Goal: Information Seeking & Learning: Learn about a topic

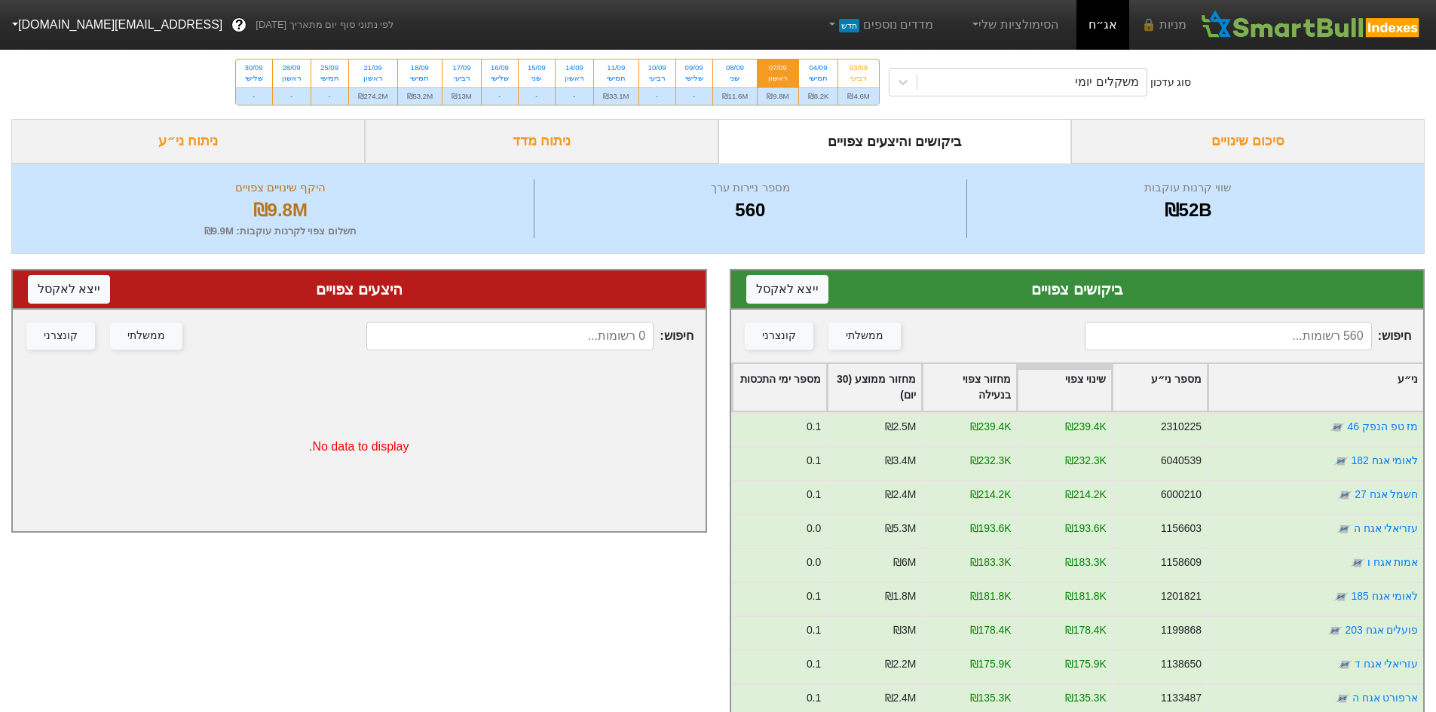
click at [773, 93] on div "₪9.8M" at bounding box center [778, 95] width 40 height 17
click at [773, 69] on input "07/09 ראשון ₪9.8M" at bounding box center [773, 65] width 10 height 10
click at [733, 93] on div "₪11.6M" at bounding box center [735, 95] width 44 height 17
click at [733, 69] on input "08/09 שני ₪11.6M" at bounding box center [730, 65] width 10 height 10
radio input "true"
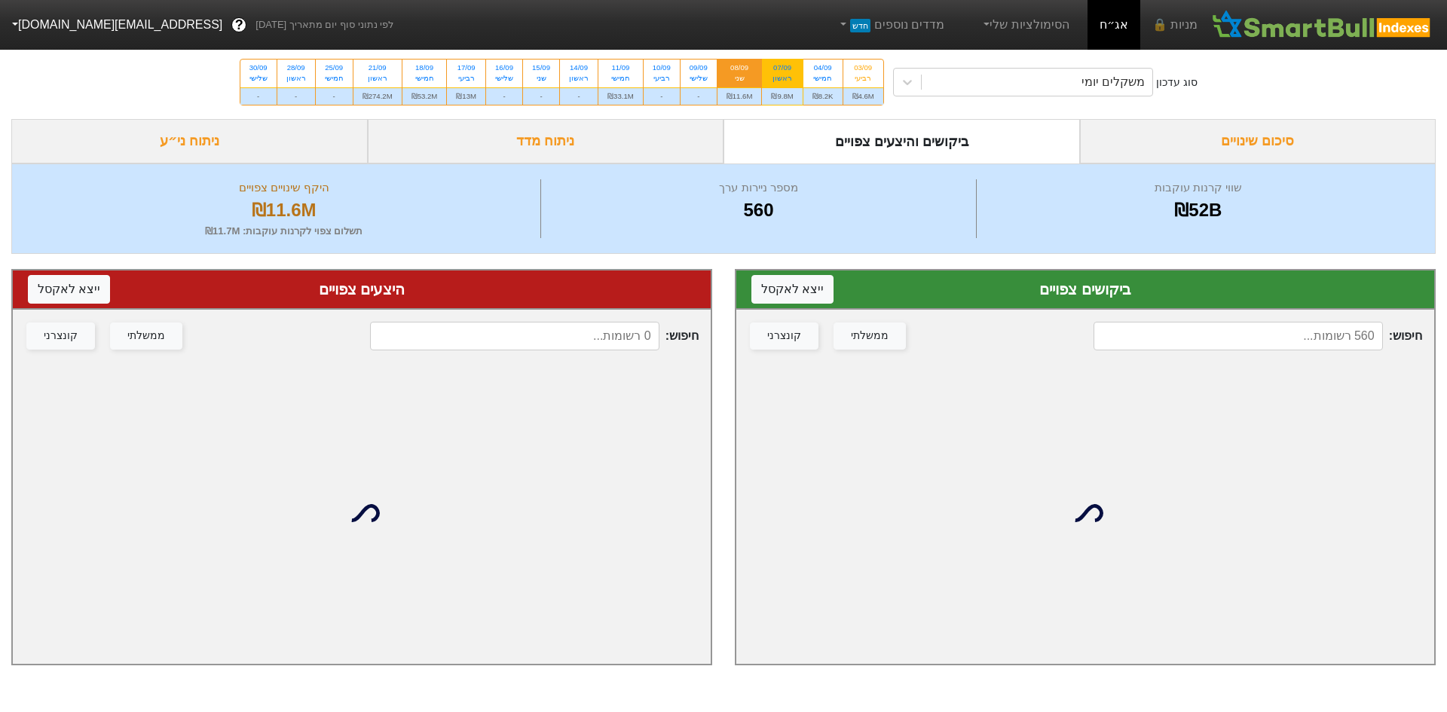
click at [781, 93] on div "₪9.8M" at bounding box center [782, 95] width 40 height 17
click at [781, 69] on input "07/09 ראשון ₪9.8M" at bounding box center [778, 65] width 10 height 10
radio input "true"
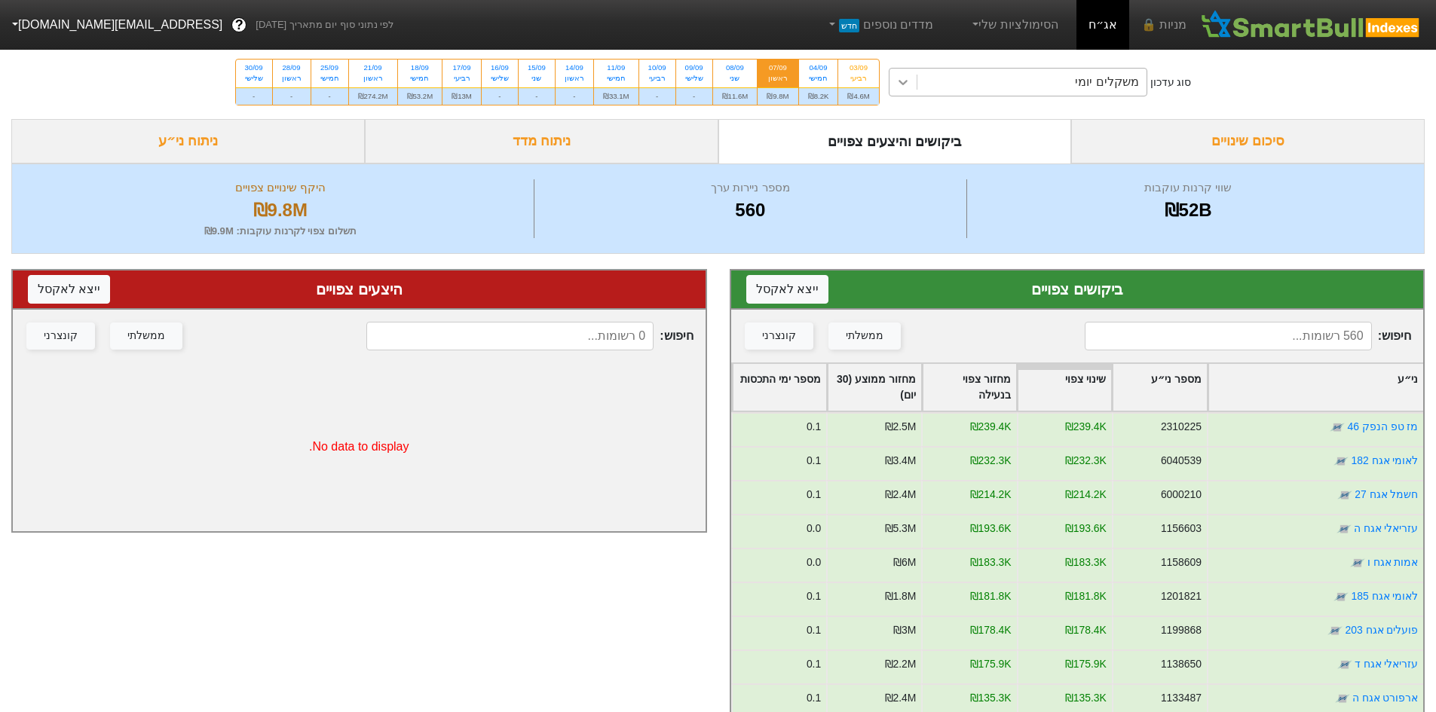
click at [902, 84] on icon at bounding box center [903, 82] width 9 height 5
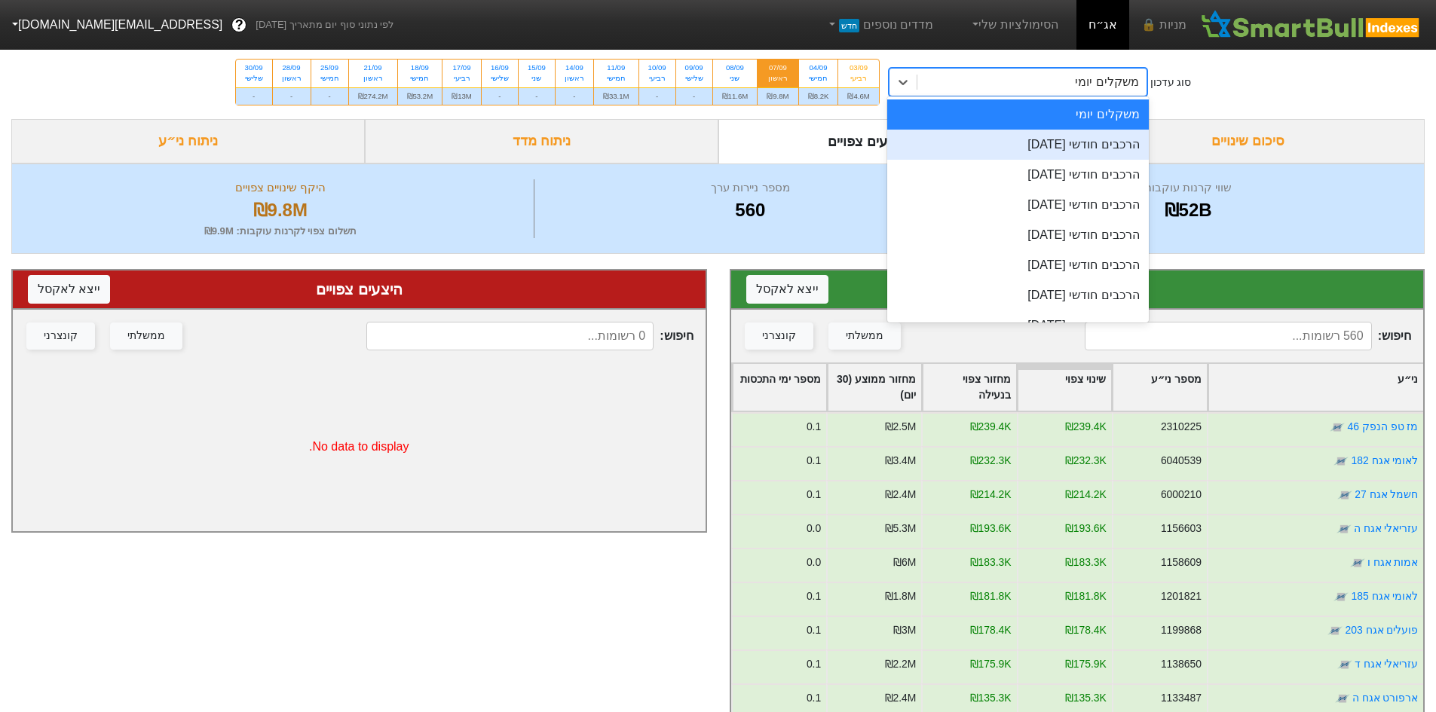
click at [969, 140] on div "הרכבים חודשי [DATE]" at bounding box center [1018, 145] width 262 height 30
